Goal: Task Accomplishment & Management: Manage account settings

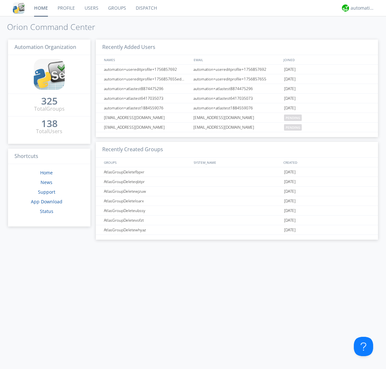
click at [117, 8] on link "Groups" at bounding box center [117, 8] width 28 height 16
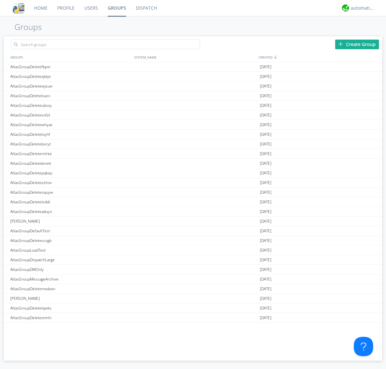
click at [357, 44] on div "Create Group" at bounding box center [358, 45] width 44 height 10
click at [117, 8] on link "Groups" at bounding box center [117, 8] width 28 height 16
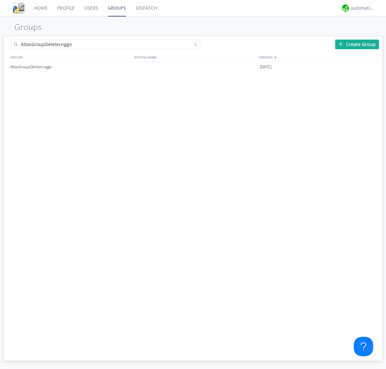
type input "AtlasGroupDeletecnggo"
click at [197, 45] on div at bounding box center [197, 46] width 6 height 6
type input "AtlasGroupDeletecnggo"
click at [71, 67] on div "AtlasGroupDeletecnggo" at bounding box center [71, 67] width 124 height 10
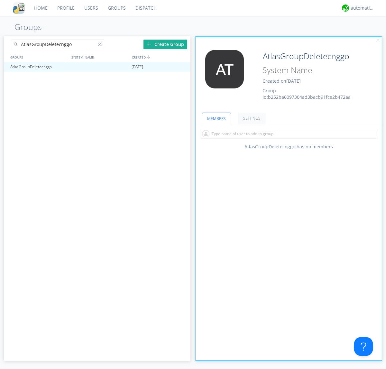
click at [289, 134] on input "text" at bounding box center [288, 134] width 177 height 10
type input "automation+atlas0005"
click at [288, 134] on input "text" at bounding box center [288, 134] width 177 height 10
type input "automation+atlas0004"
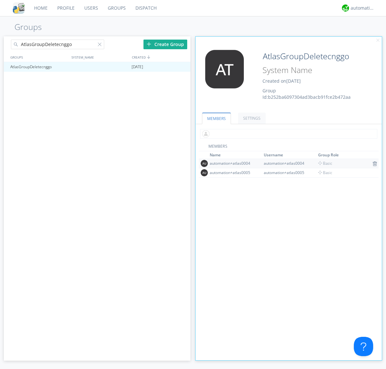
scroll to position [42, 0]
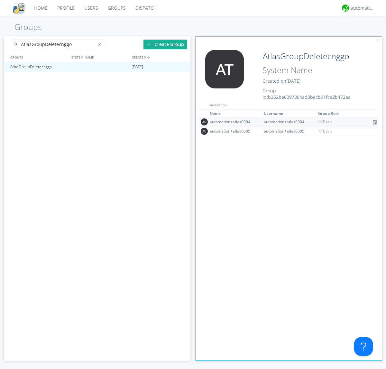
click at [373, 122] on img at bounding box center [375, 122] width 5 height 5
click at [182, 67] on div at bounding box center [182, 66] width 6 height 5
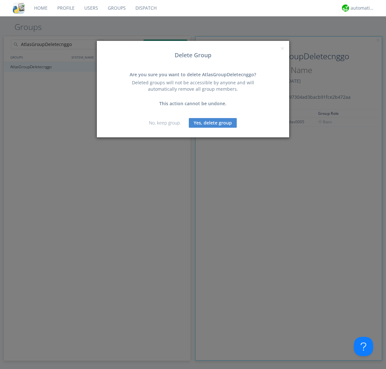
click at [213, 123] on button "Yes, delete group" at bounding box center [213, 123] width 48 height 10
